Goal: Obtain resource: Download file/media

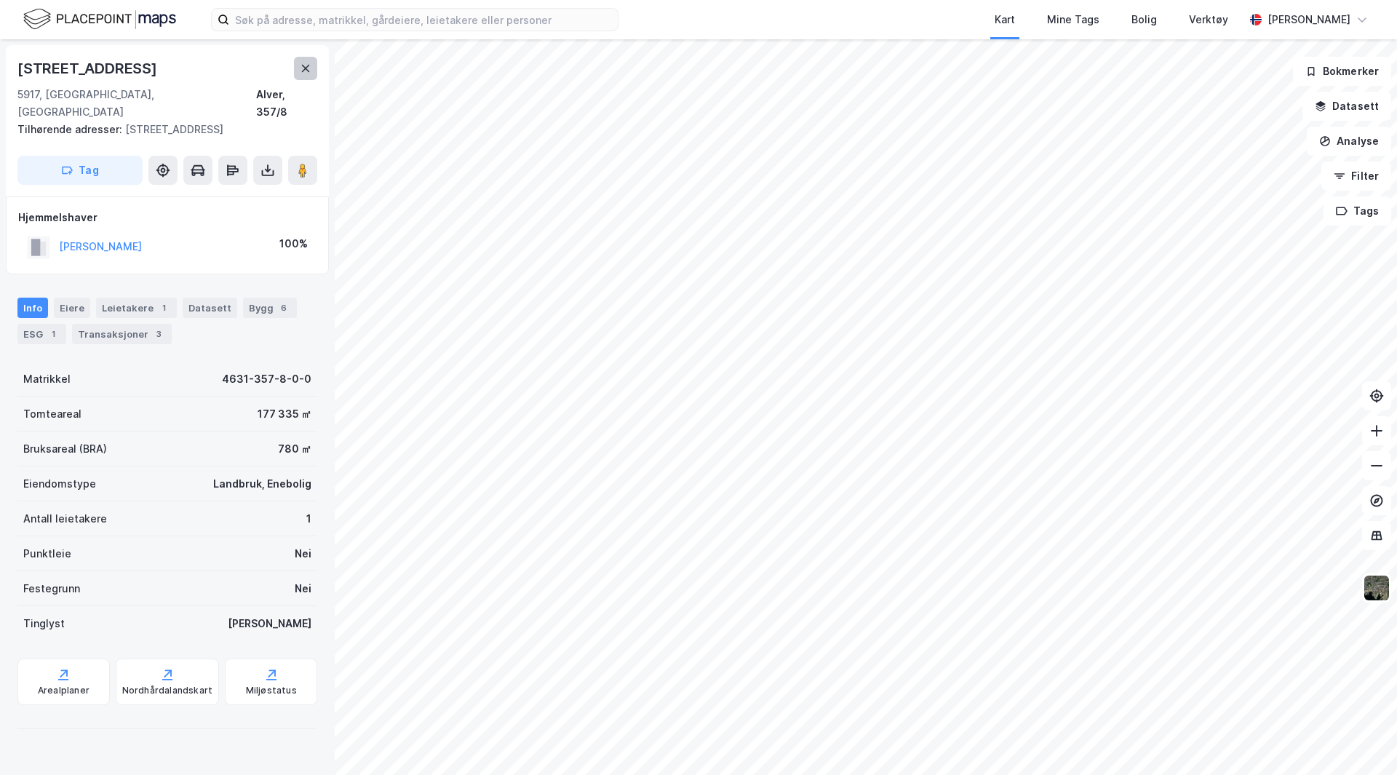
click at [305, 64] on icon at bounding box center [306, 69] width 12 height 12
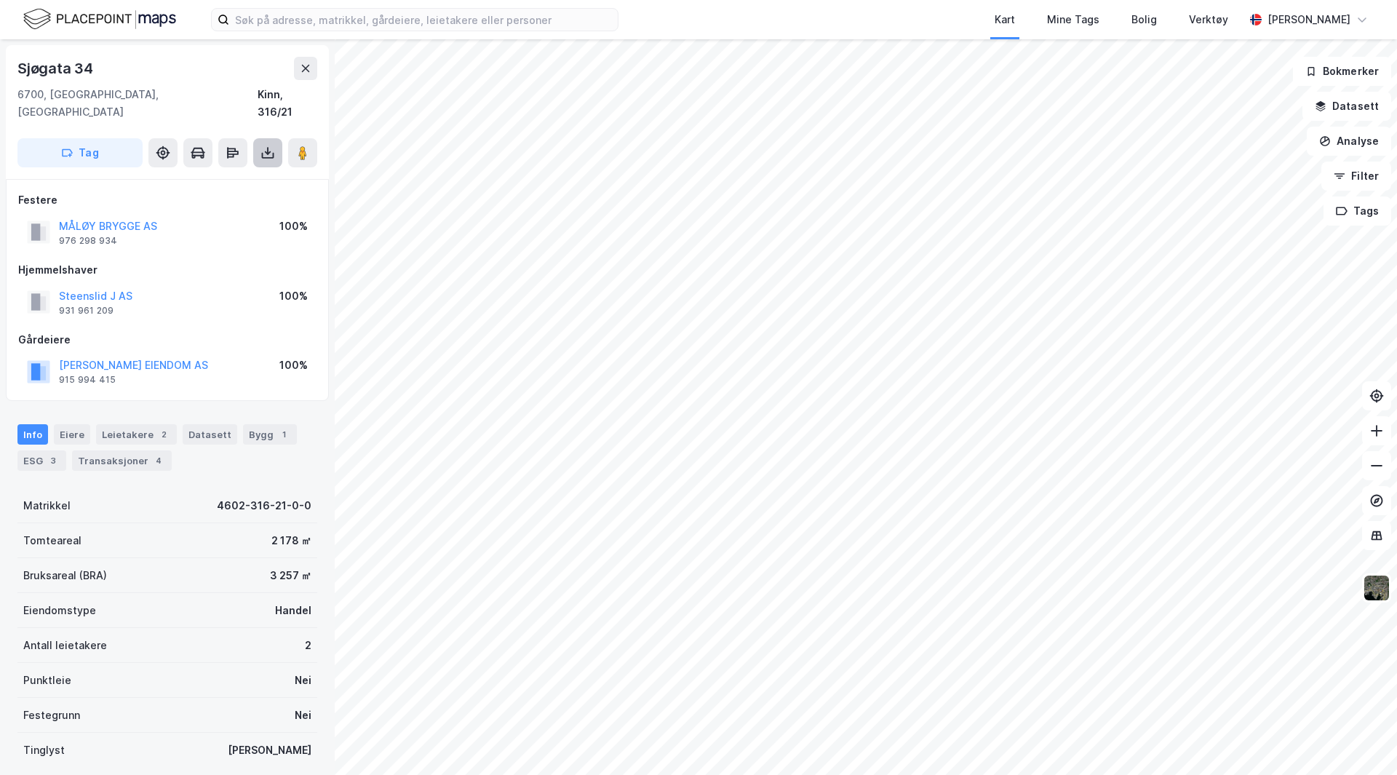
click at [266, 145] on icon at bounding box center [267, 152] width 15 height 15
click at [218, 176] on div "Last ned grunnbok" at bounding box center [195, 182] width 84 height 12
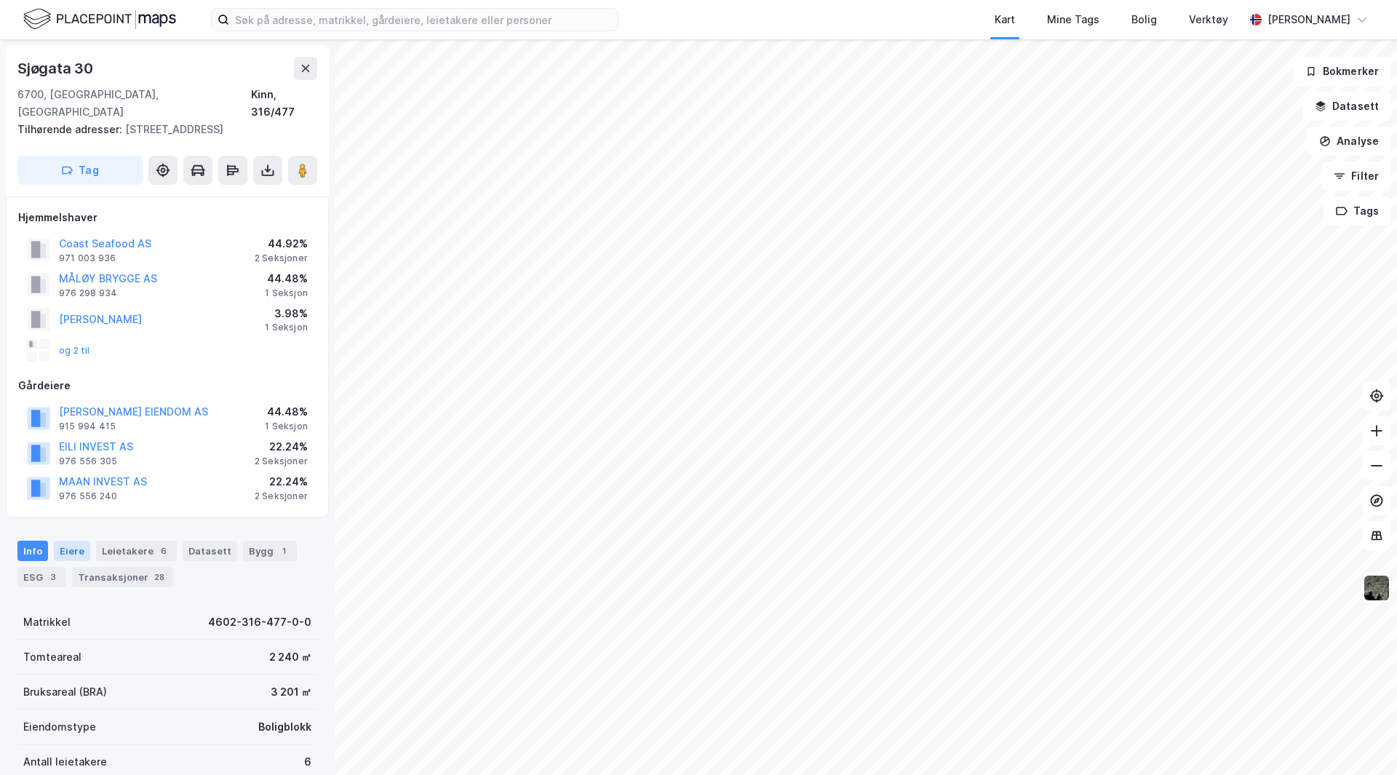
click at [66, 541] on div "Eiere" at bounding box center [72, 551] width 36 height 20
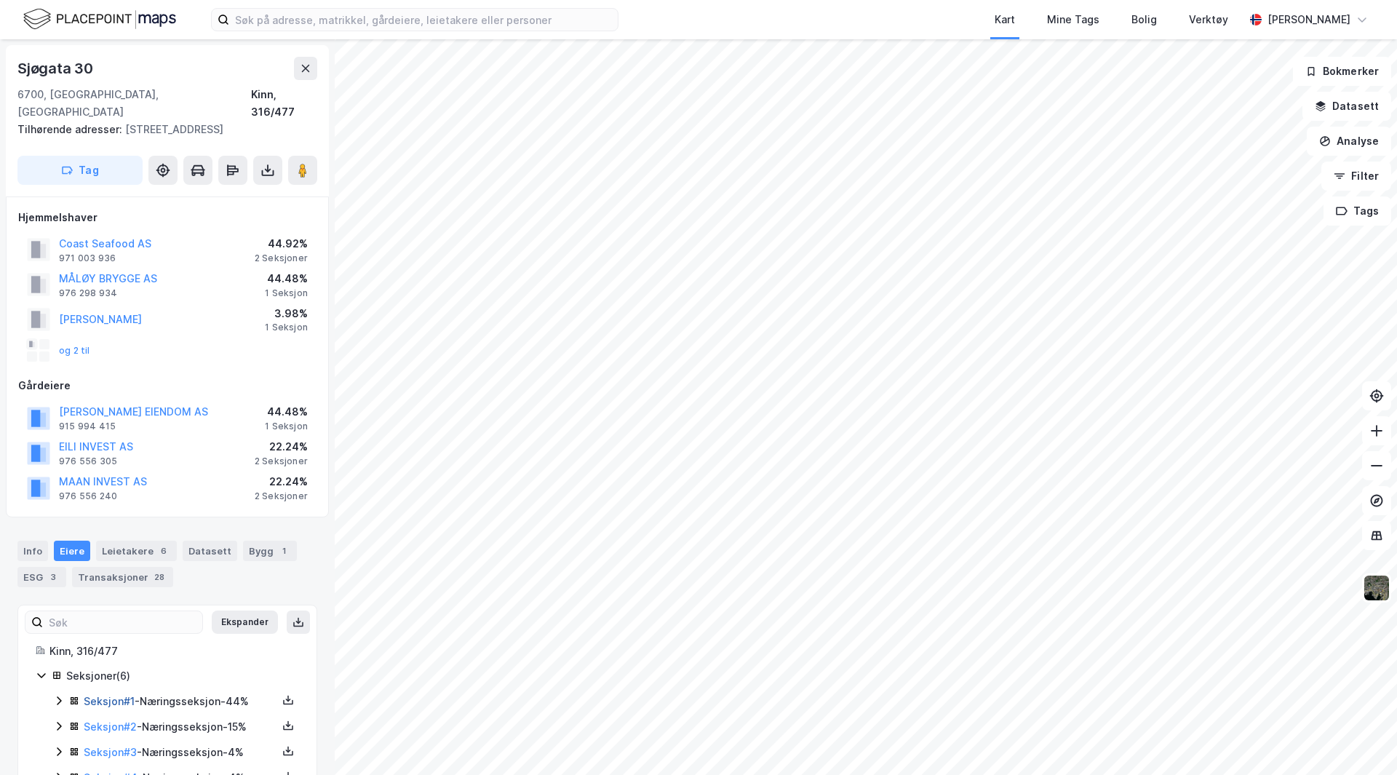
click at [110, 695] on link "Seksjon # 1" at bounding box center [109, 701] width 51 height 12
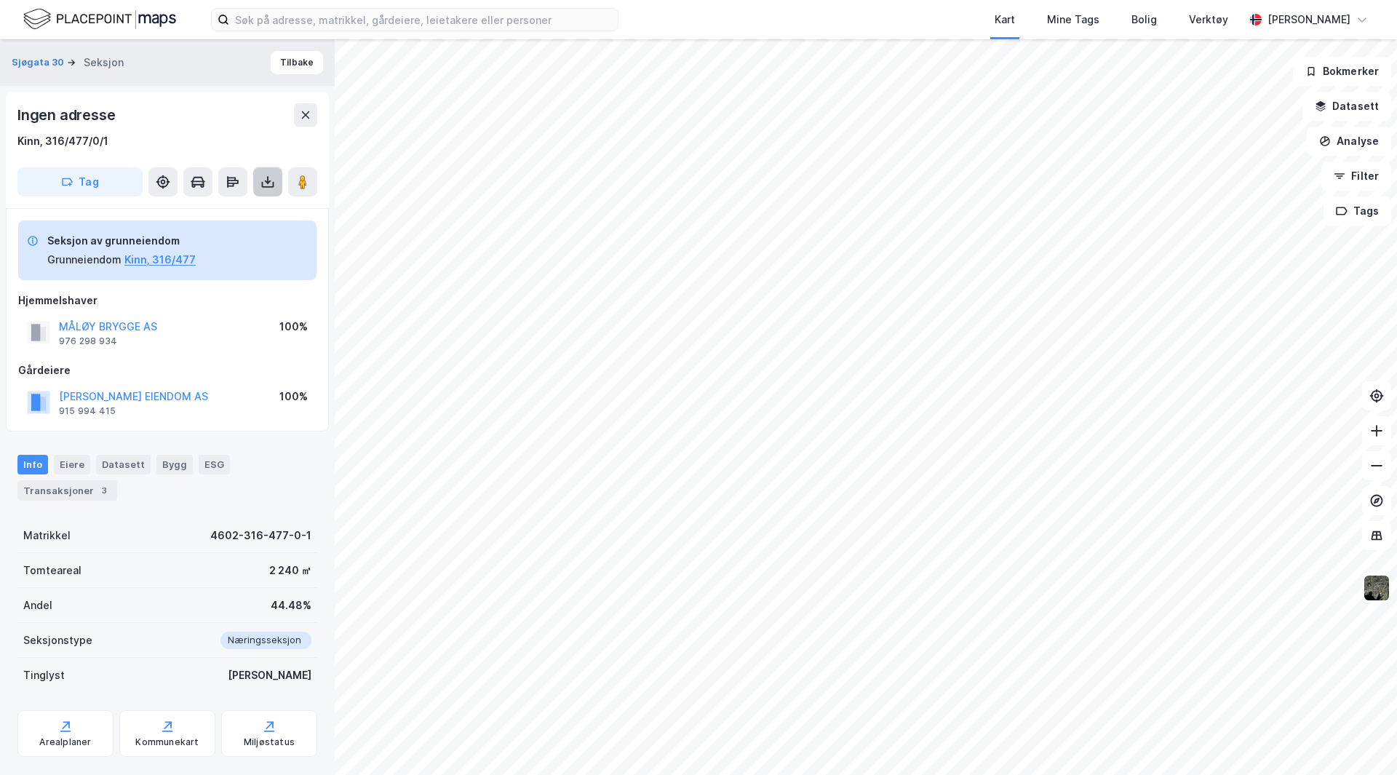
click at [266, 175] on icon at bounding box center [267, 182] width 15 height 15
click at [234, 207] on div "Last ned grunnbok" at bounding box center [195, 211] width 84 height 12
